Goal: Information Seeking & Learning: Stay updated

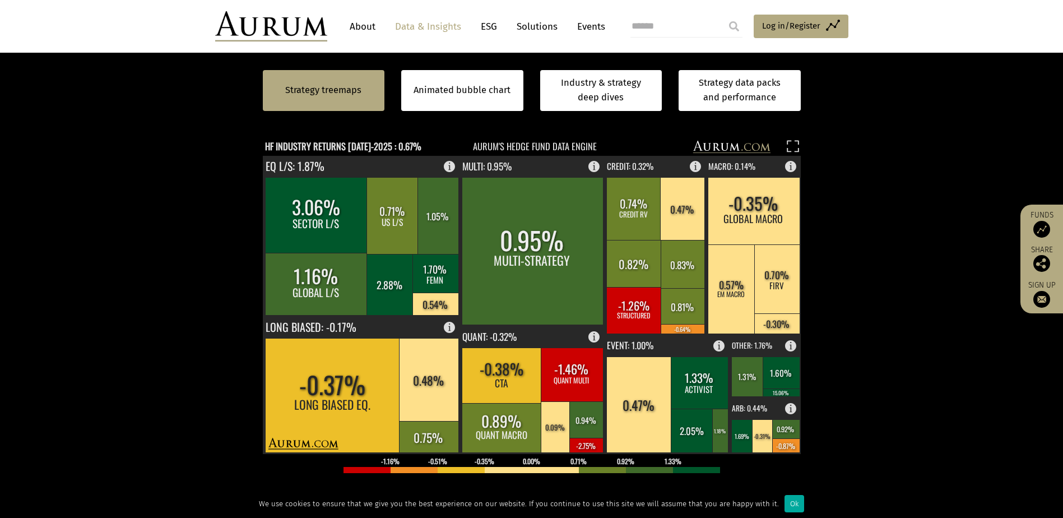
scroll to position [314, 0]
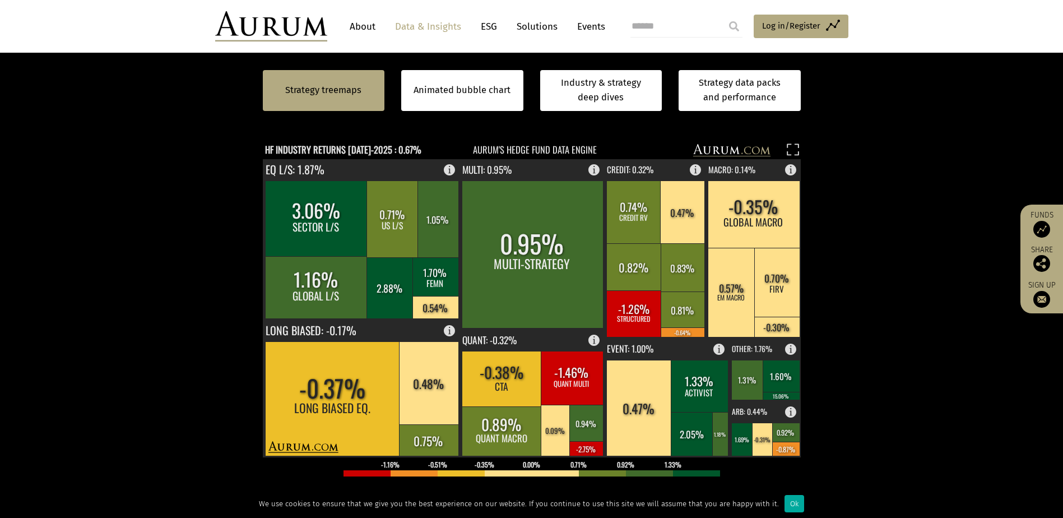
scroll to position [309, 0]
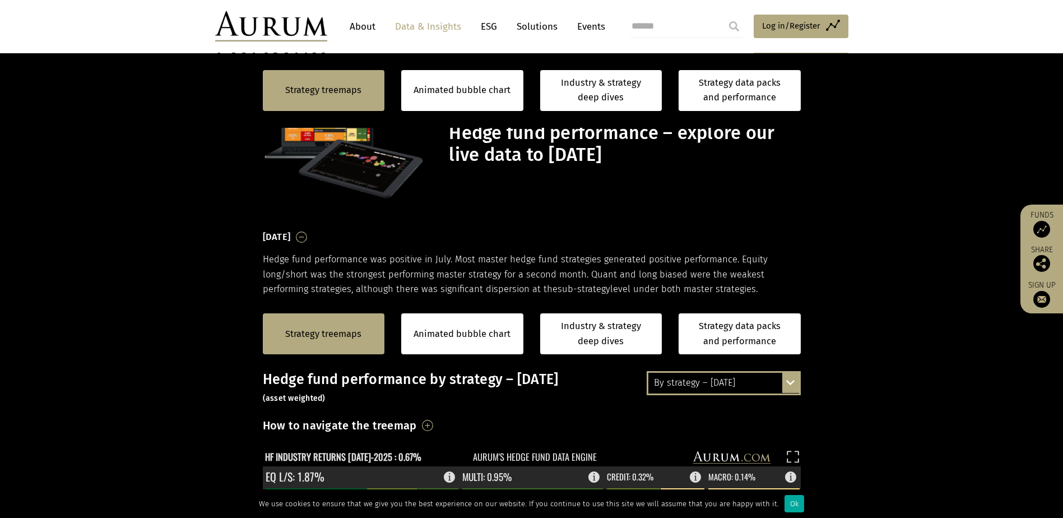
scroll to position [309, 0]
